Goal: Ask a question

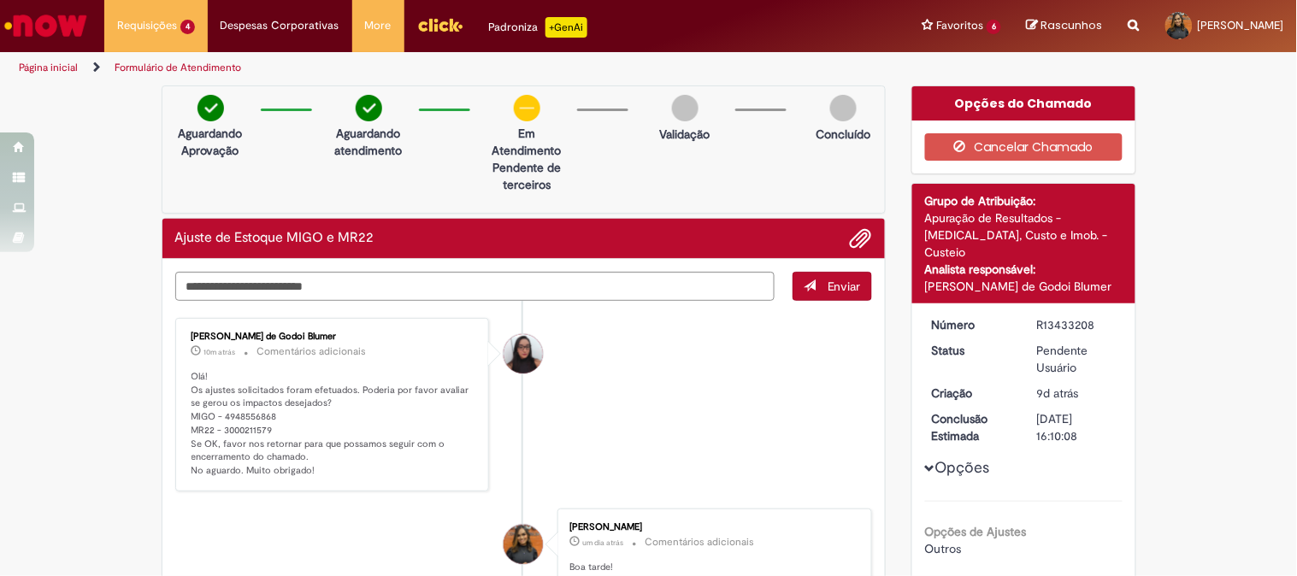
click at [246, 415] on p "Olá! Os ajustes solicitados foram efetuados. Poderia por favor avaliar se gerou…" at bounding box center [333, 424] width 285 height 108
copy p "4948556868"
click at [738, 376] on li "[PERSON_NAME] de Godoi Blumer 11m atrás 11 minutos atrás Comentários adicionais…" at bounding box center [523, 405] width 697 height 174
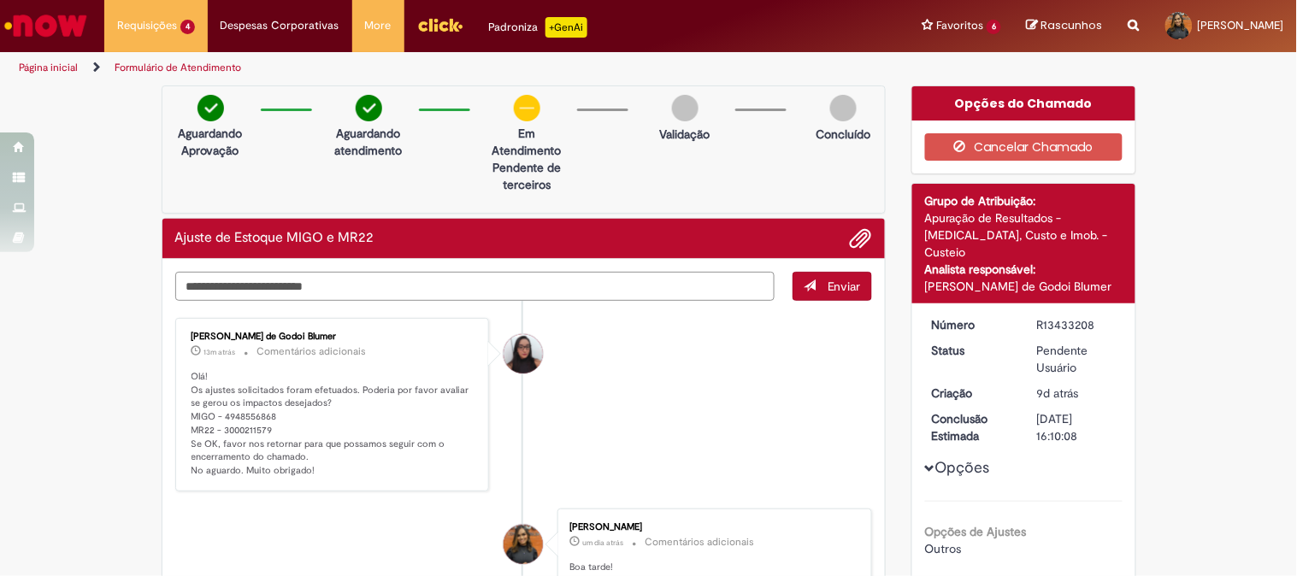
click at [370, 279] on textarea "Digite sua mensagem aqui..." at bounding box center [475, 286] width 600 height 29
type textarea "*"
type textarea "**********"
